Goal: Navigation & Orientation: Find specific page/section

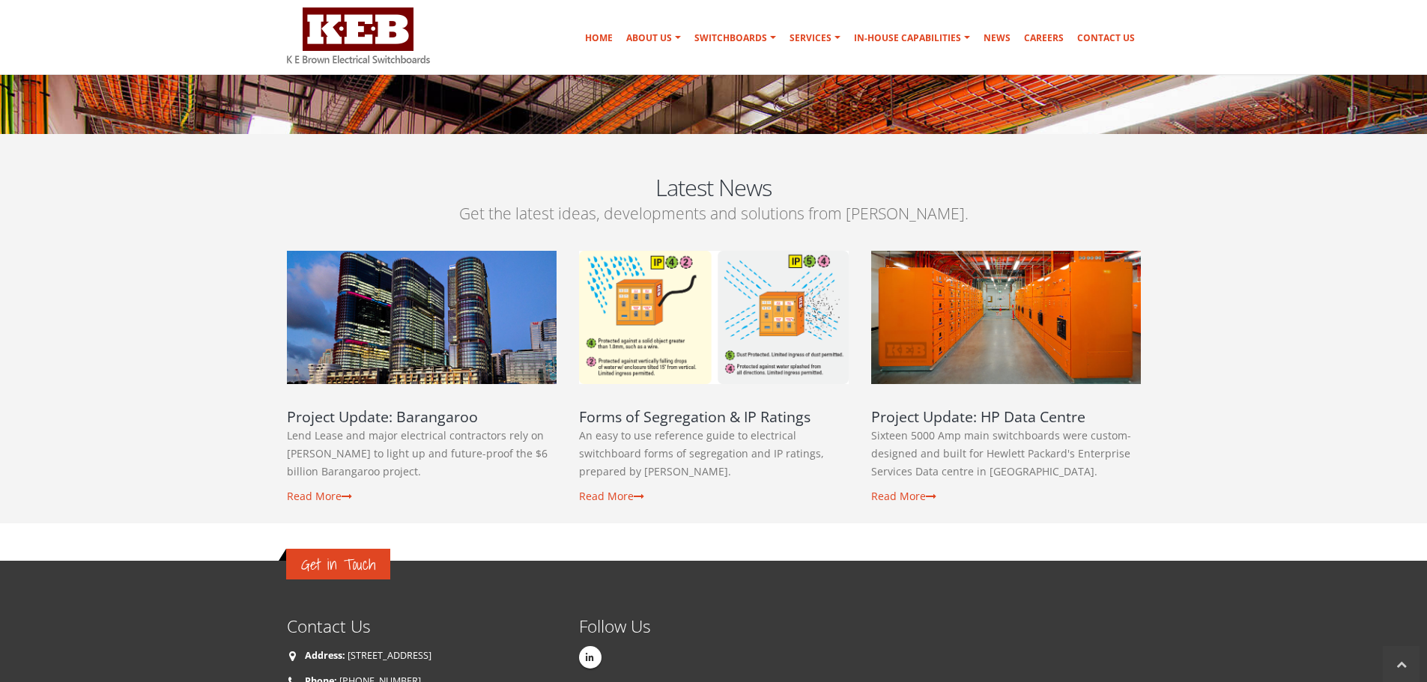
scroll to position [2321, 0]
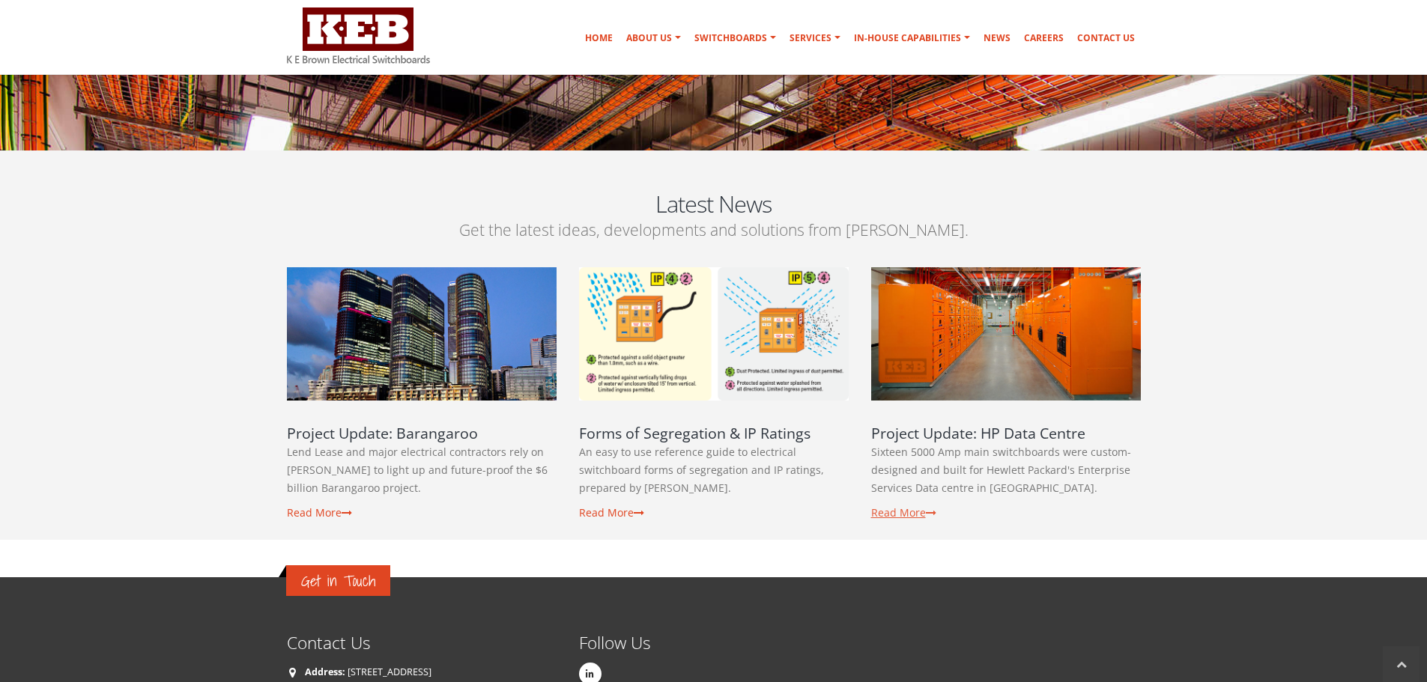
click at [917, 505] on link "Read More" at bounding box center [903, 512] width 65 height 14
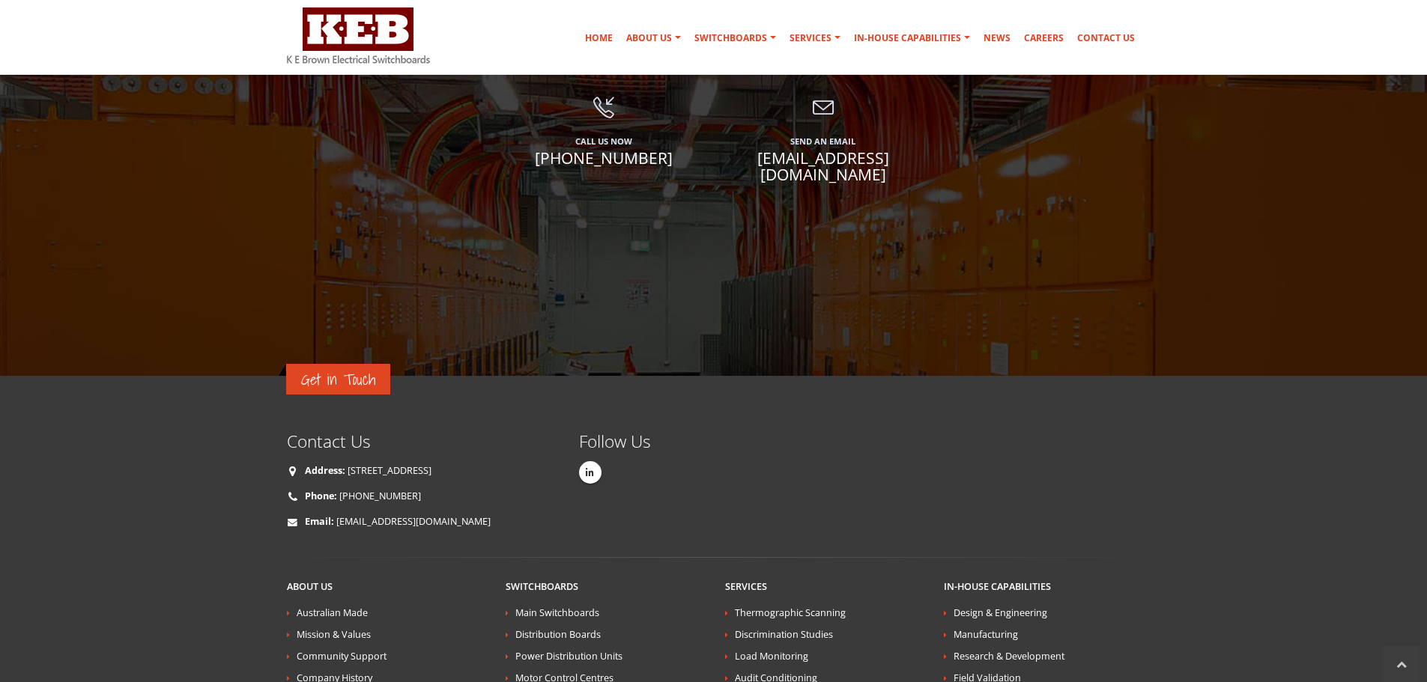
scroll to position [1774, 0]
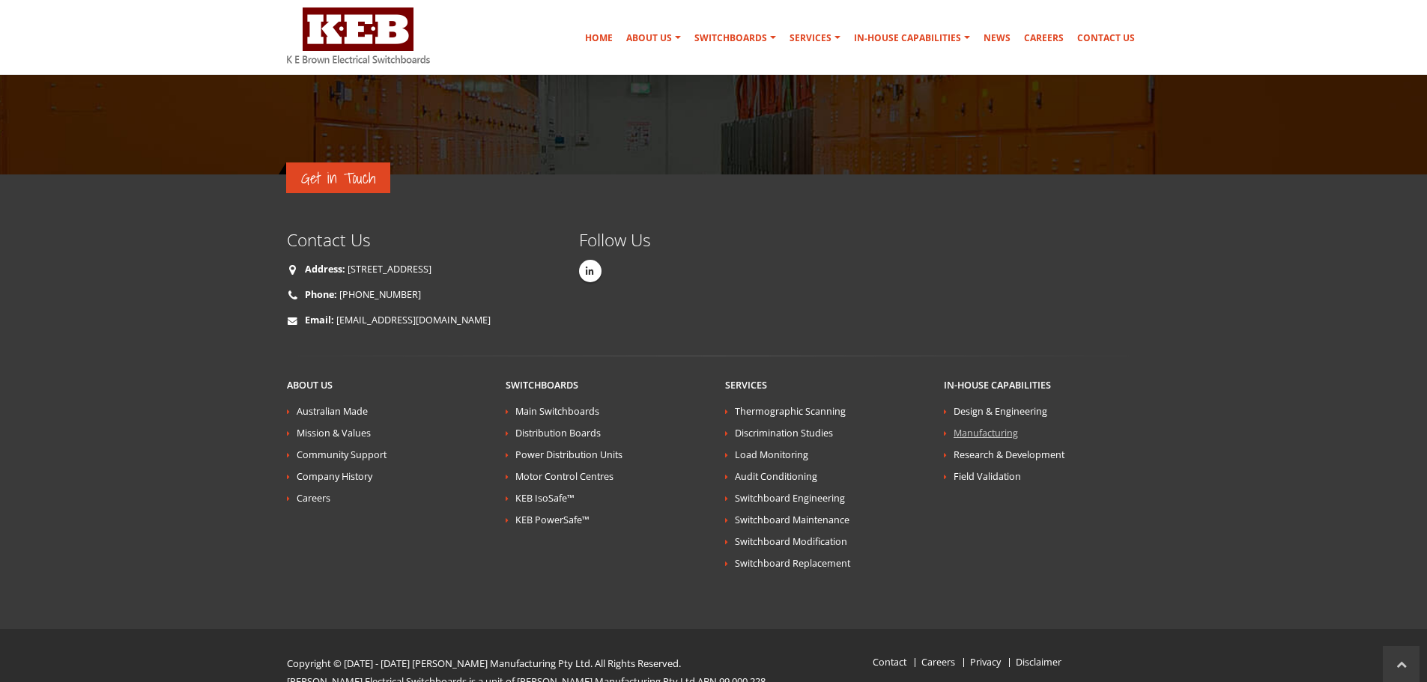
click at [1006, 427] on link "Manufacturing" at bounding box center [985, 433] width 64 height 13
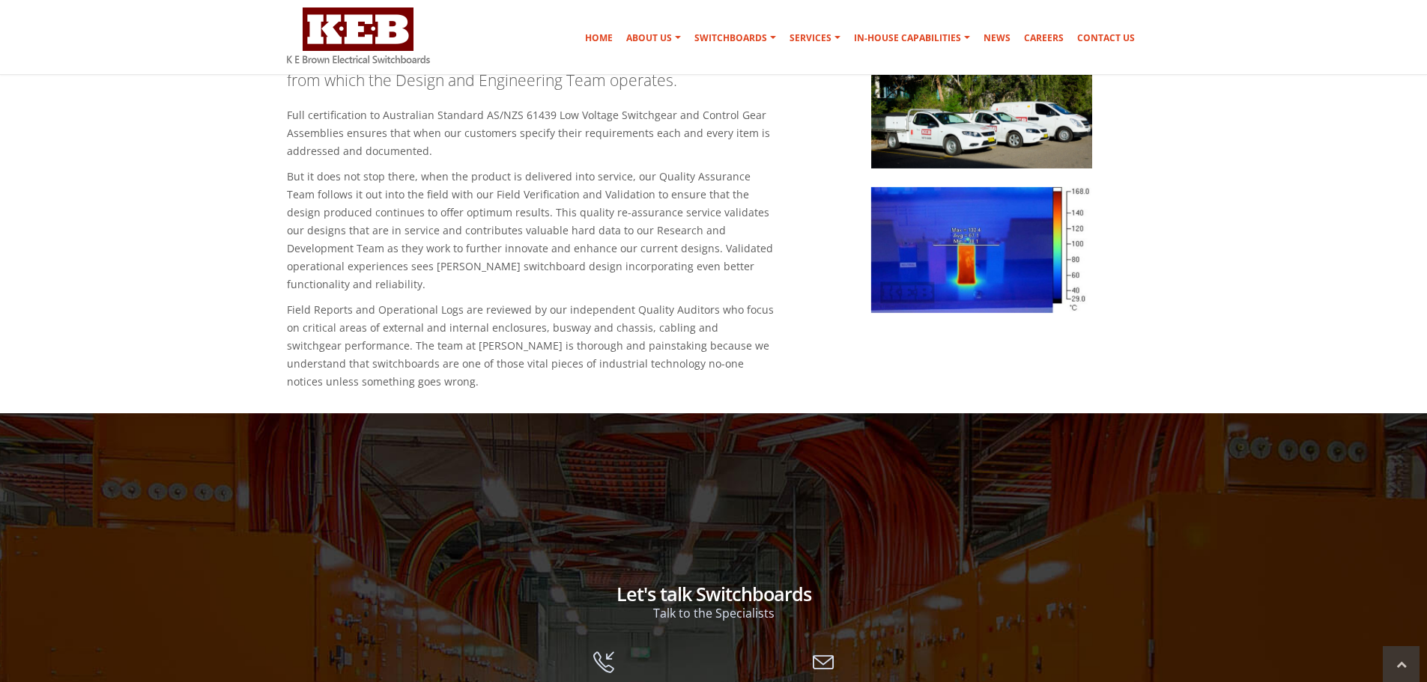
scroll to position [2342, 0]
